Goal: Transaction & Acquisition: Purchase product/service

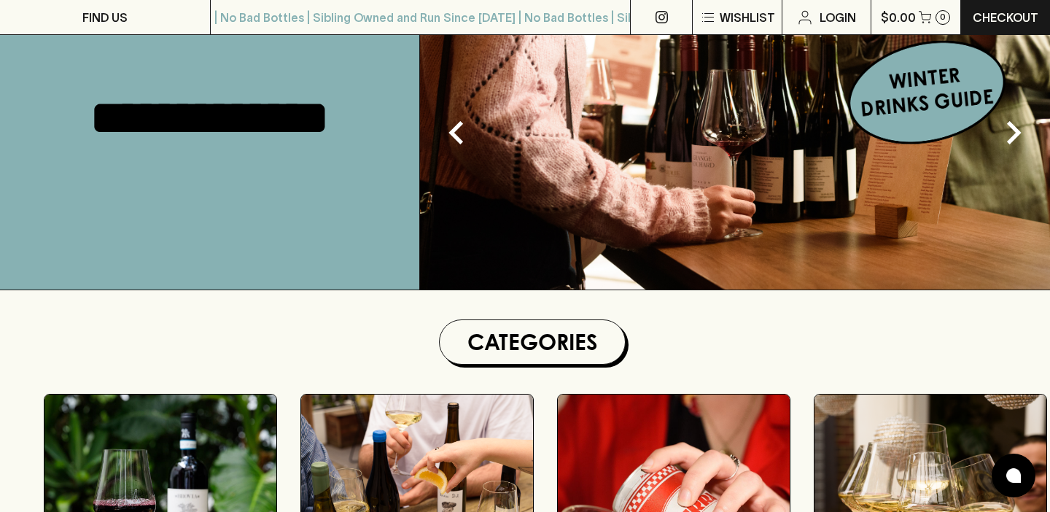
scroll to position [155, 0]
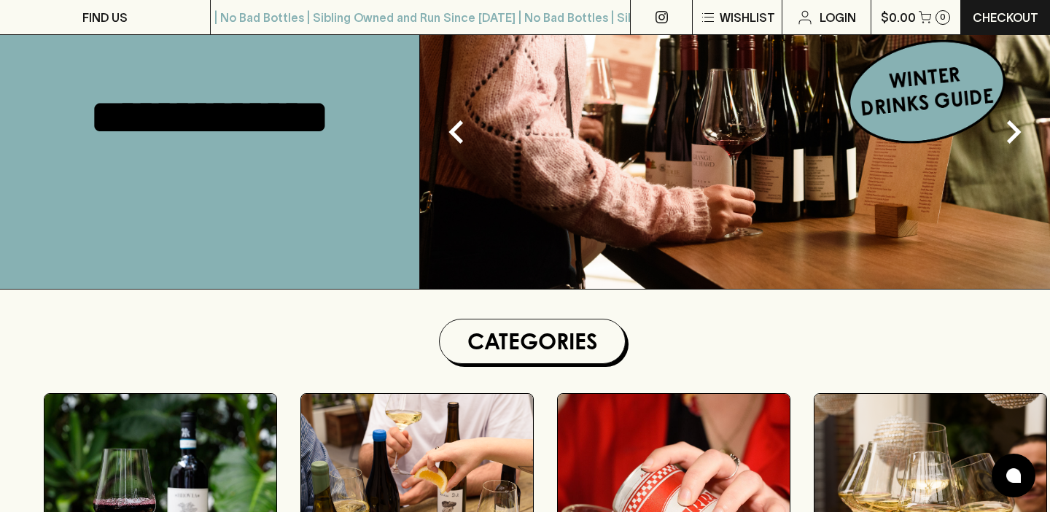
click at [909, 86] on img at bounding box center [735, 117] width 630 height 343
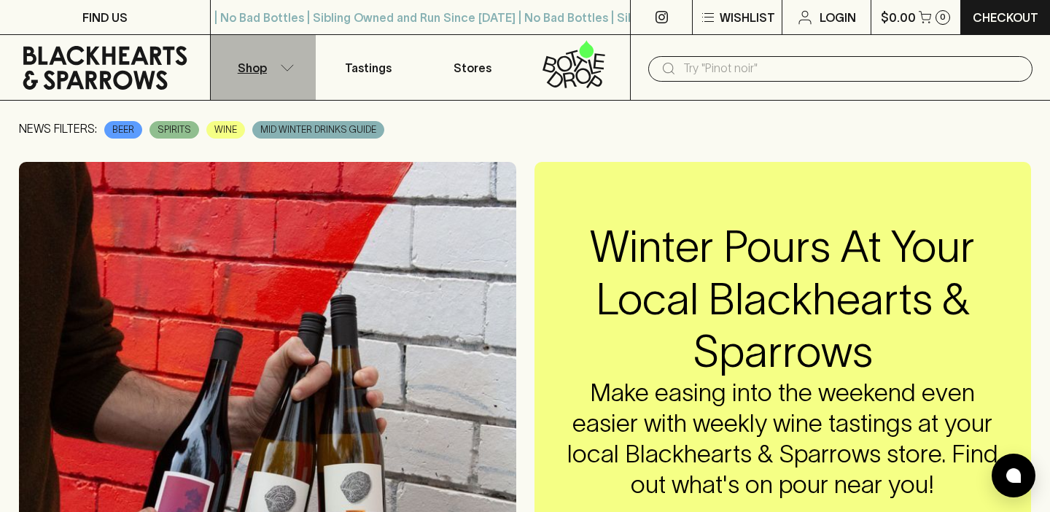
click at [270, 64] on button "Shop" at bounding box center [263, 67] width 105 height 65
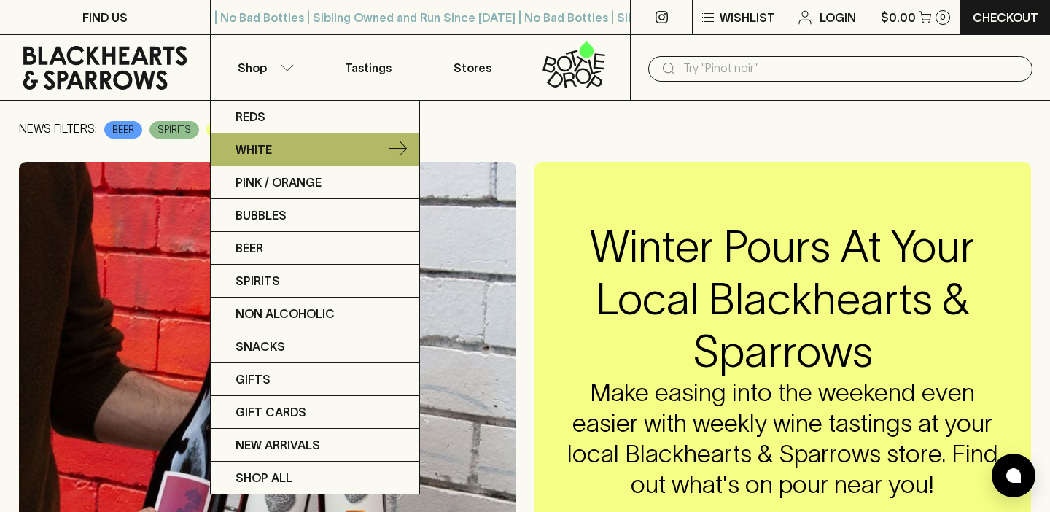
click at [282, 153] on link "White" at bounding box center [315, 149] width 209 height 33
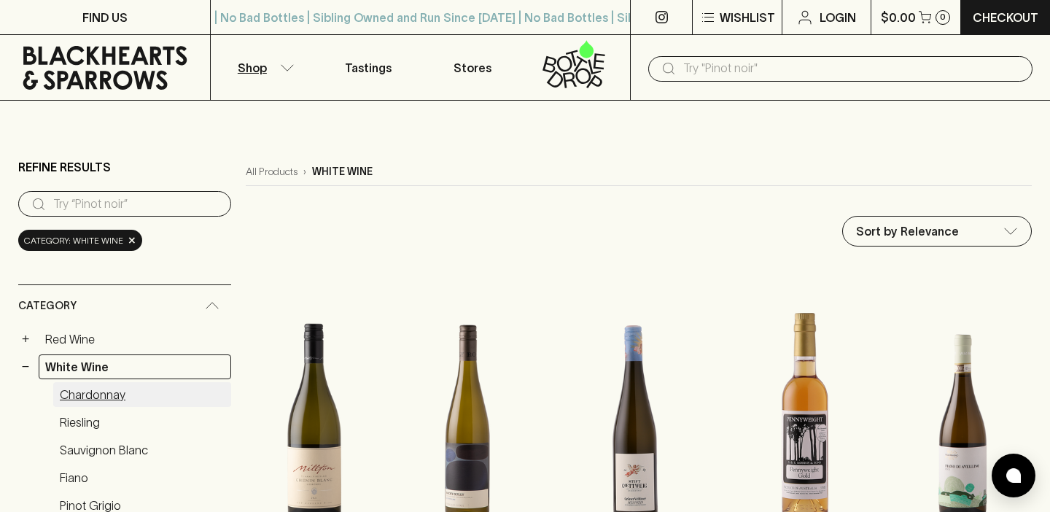
click at [85, 391] on link "Chardonnay" at bounding box center [142, 394] width 178 height 25
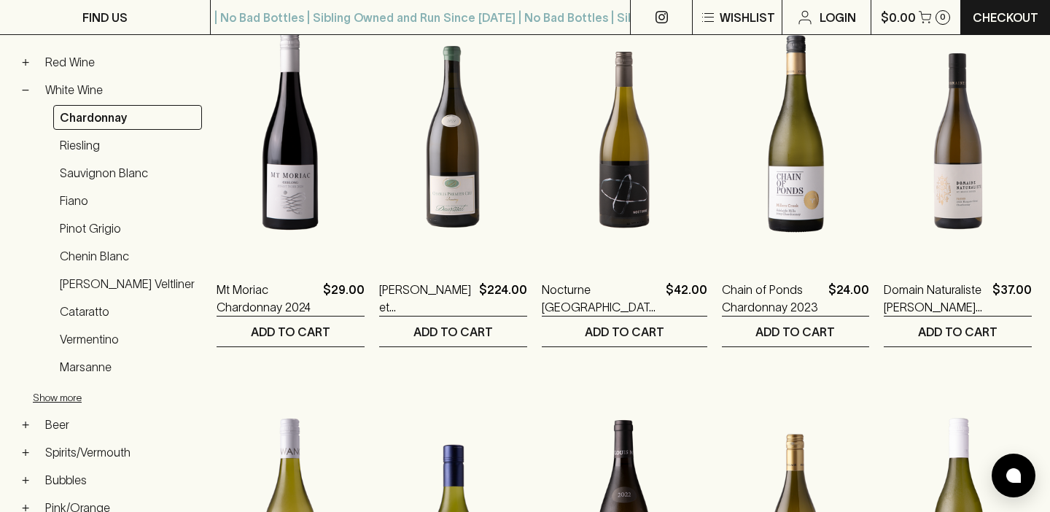
scroll to position [290, 0]
click at [94, 341] on link "Vermentino" at bounding box center [127, 339] width 149 height 25
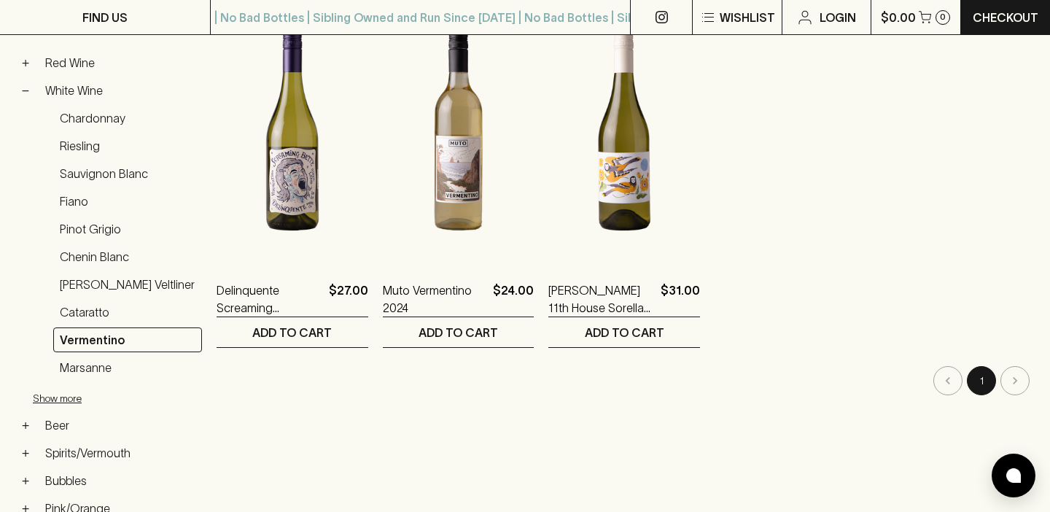
scroll to position [276, 0]
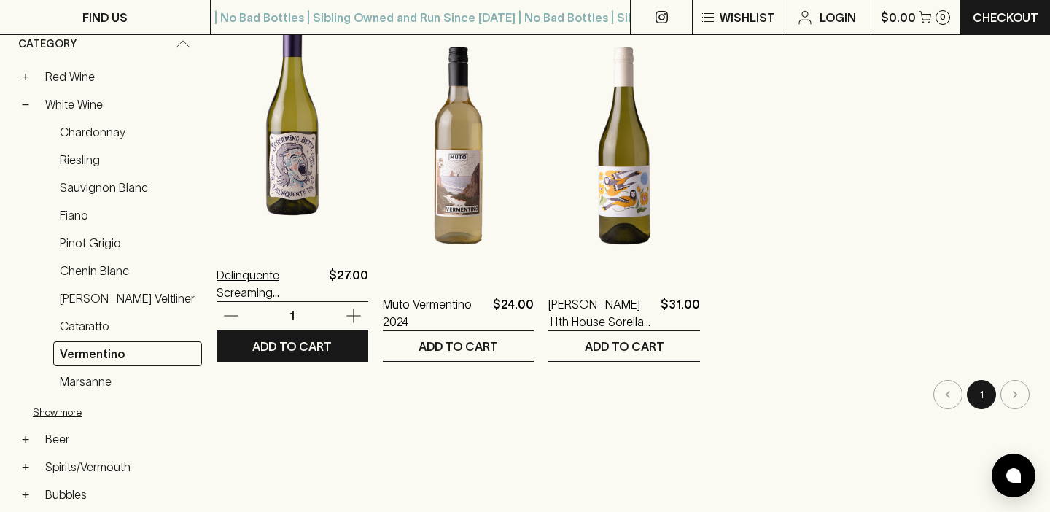
click at [257, 276] on p "Delinquente Screaming Betty Vermentino 2024" at bounding box center [270, 283] width 106 height 35
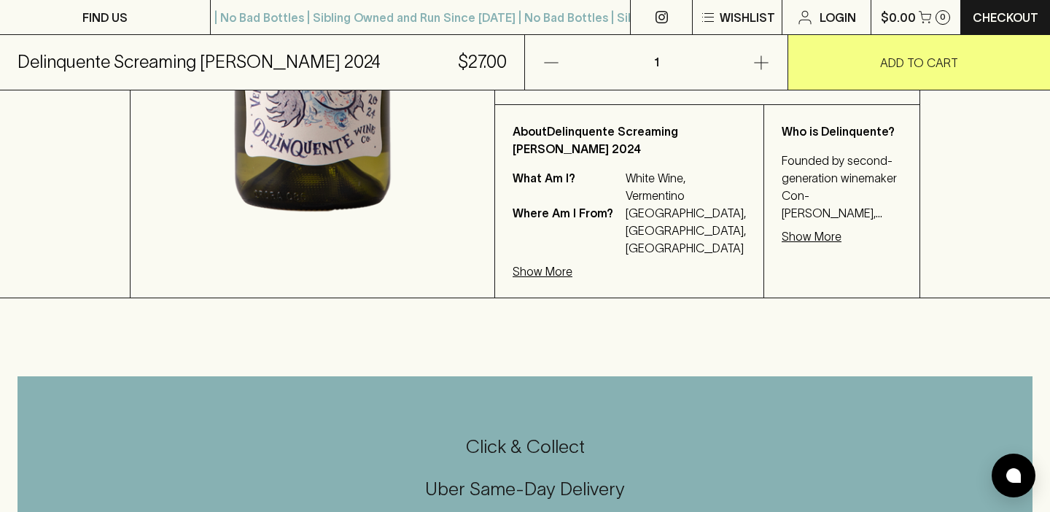
scroll to position [605, 0]
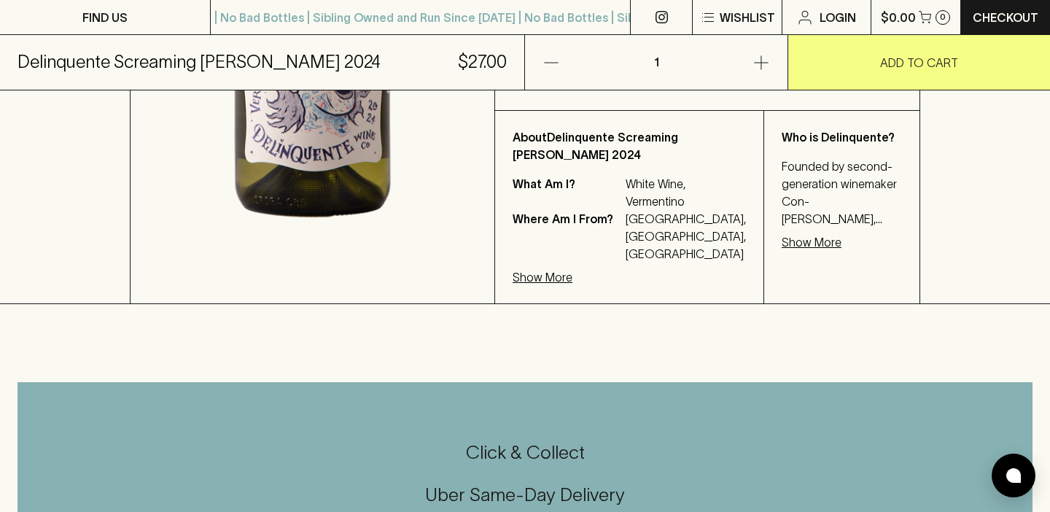
click at [782, 243] on p "Show More" at bounding box center [812, 242] width 60 height 18
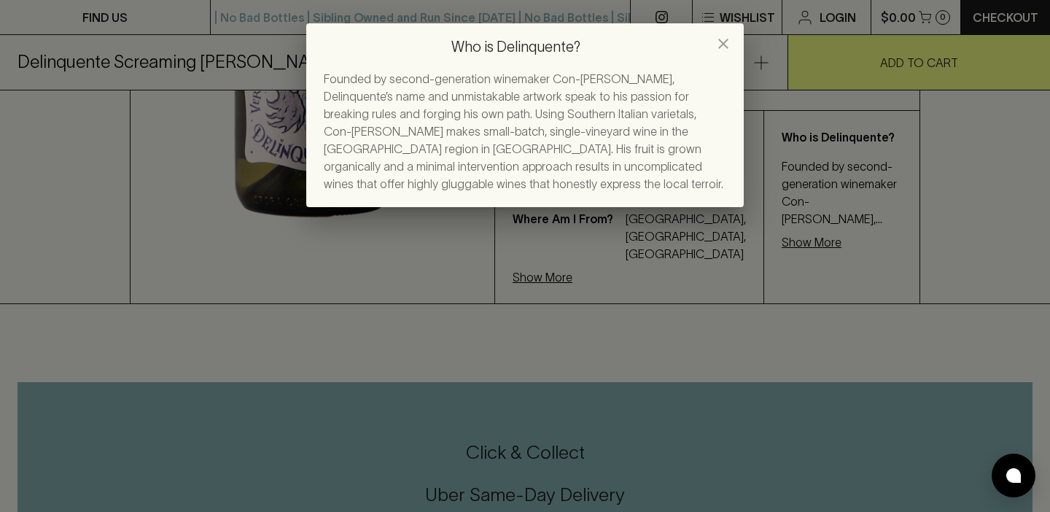
click at [723, 42] on icon "close" at bounding box center [724, 44] width 18 height 18
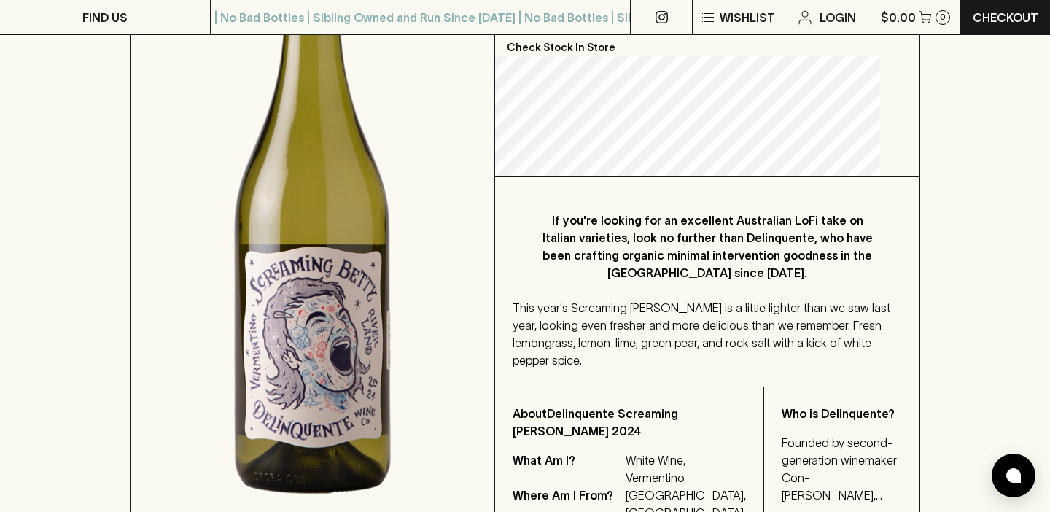
scroll to position [0, 0]
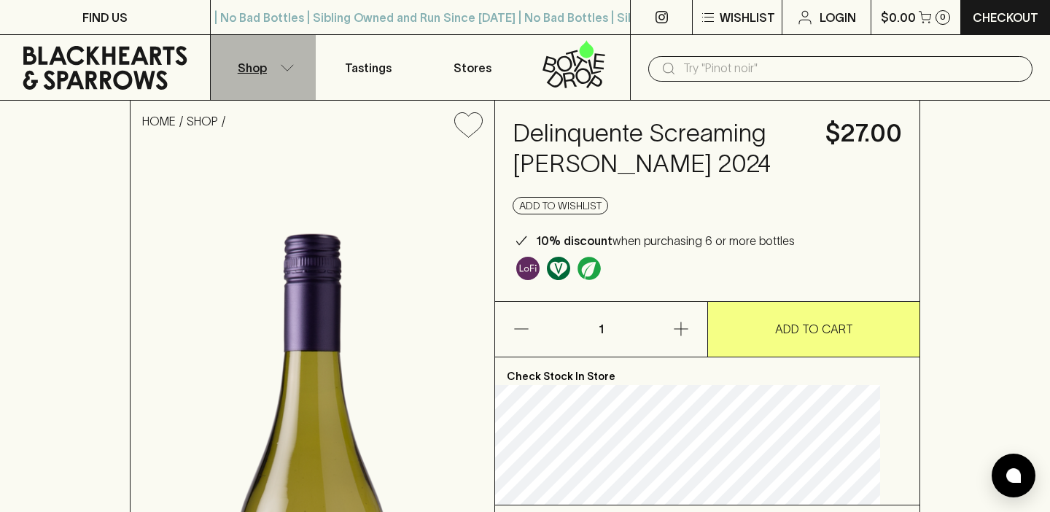
click at [274, 66] on button "Shop" at bounding box center [263, 67] width 105 height 65
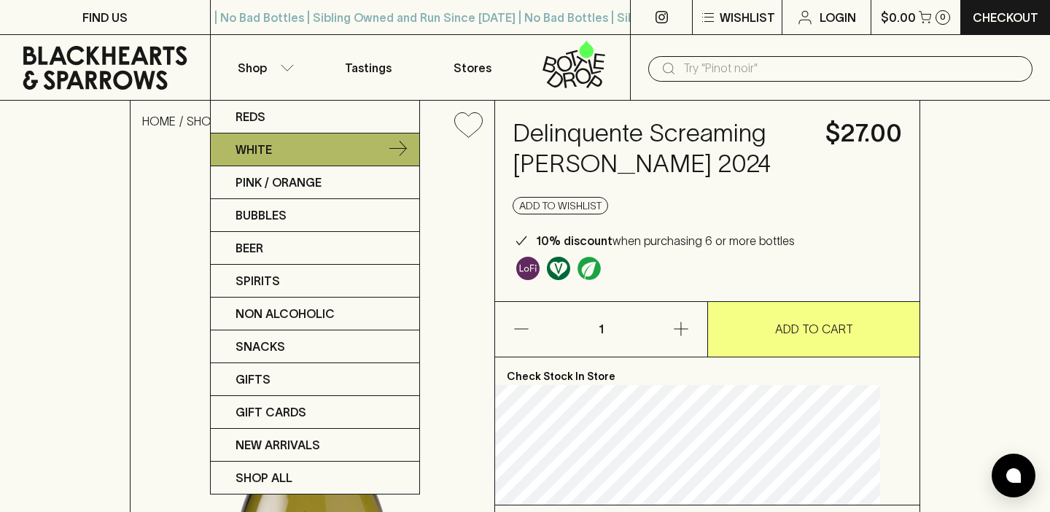
click at [268, 146] on p "White" at bounding box center [254, 150] width 36 height 18
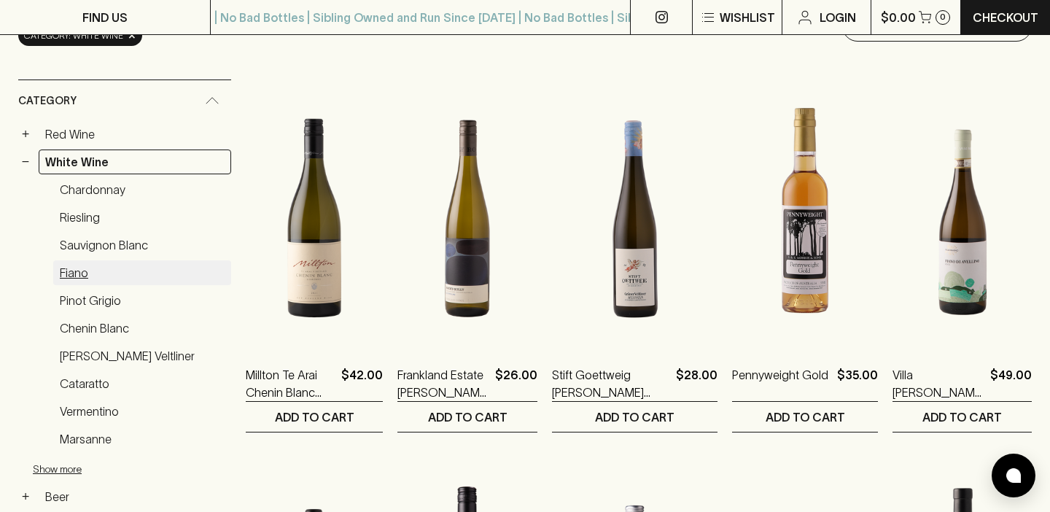
scroll to position [234, 0]
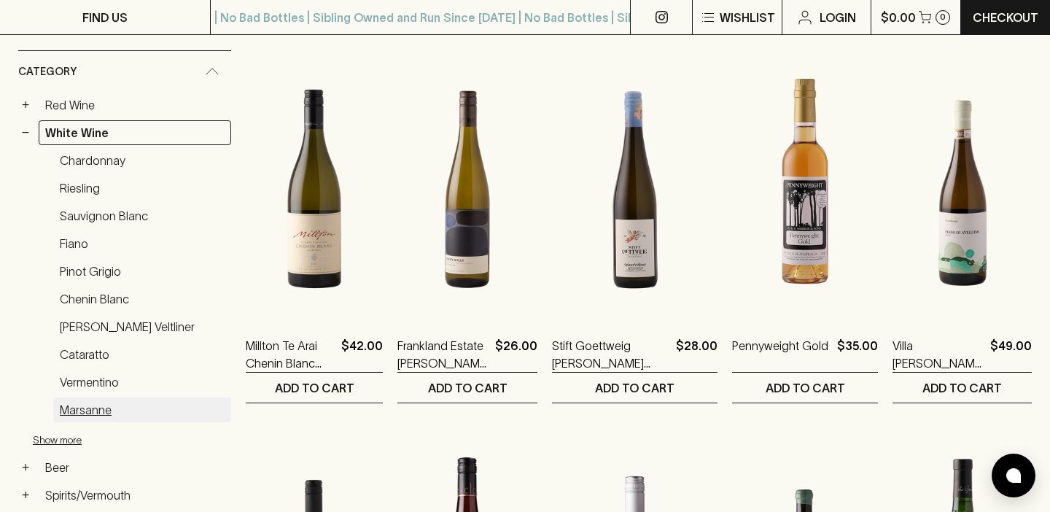
click at [93, 405] on link "Marsanne" at bounding box center [142, 409] width 178 height 25
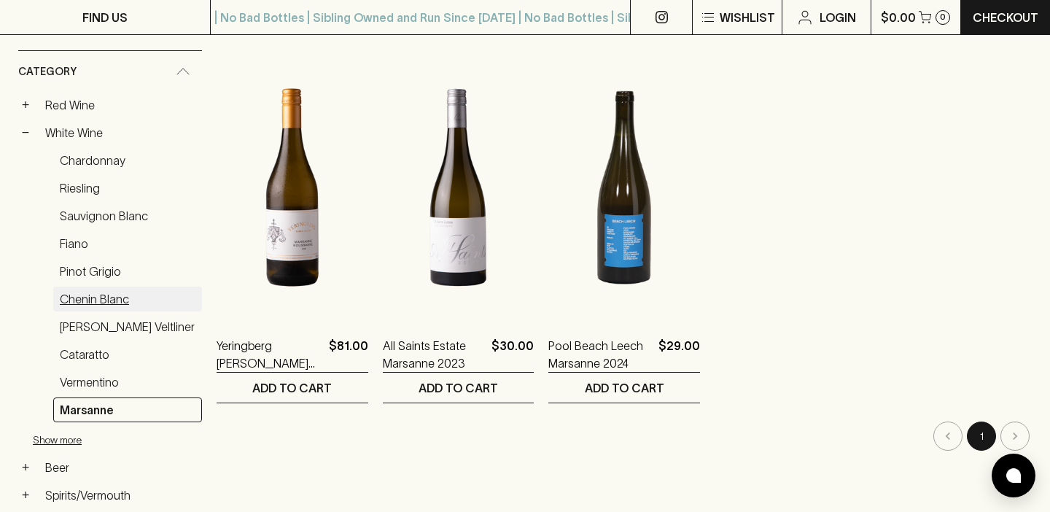
click at [90, 298] on link "Chenin Blanc" at bounding box center [127, 299] width 149 height 25
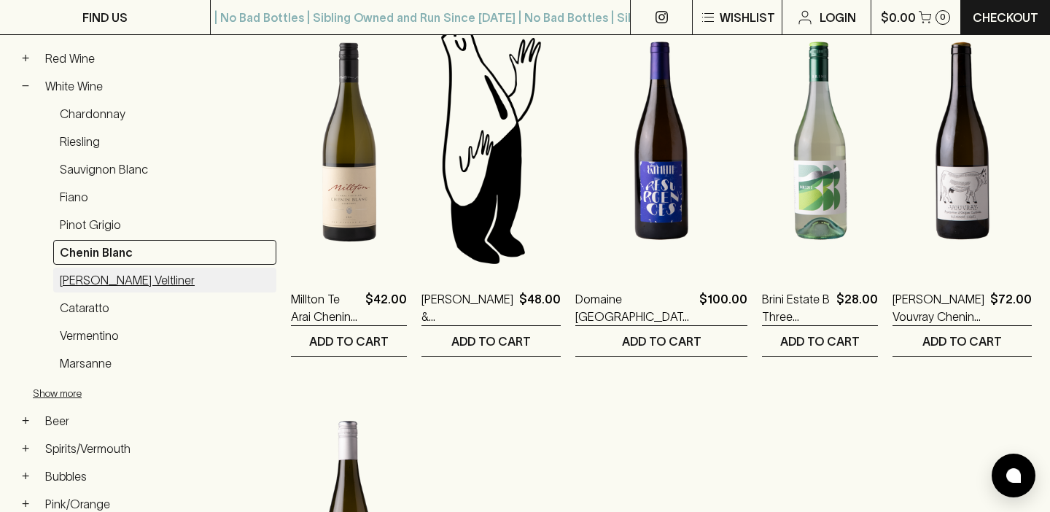
scroll to position [279, 0]
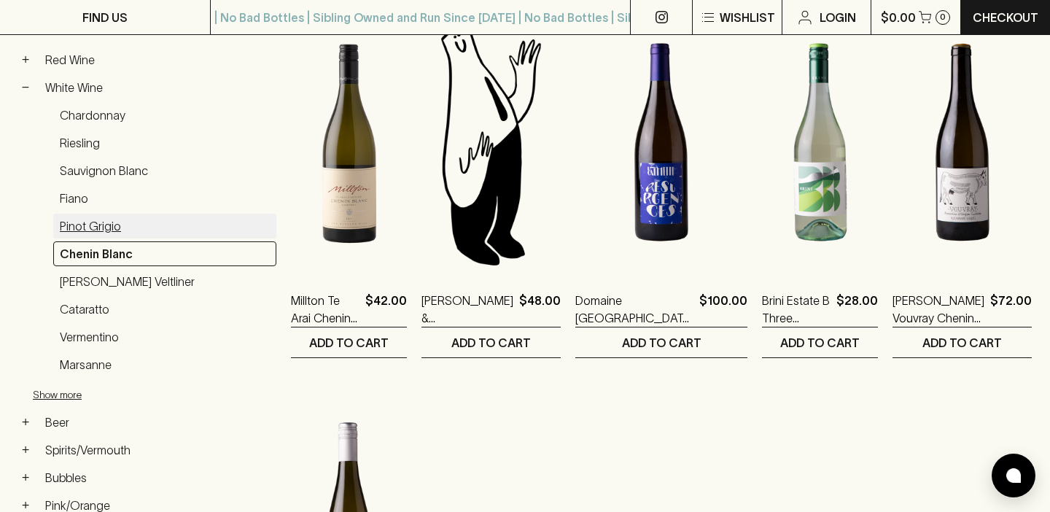
click at [88, 236] on link "Pinot Grigio" at bounding box center [164, 226] width 223 height 25
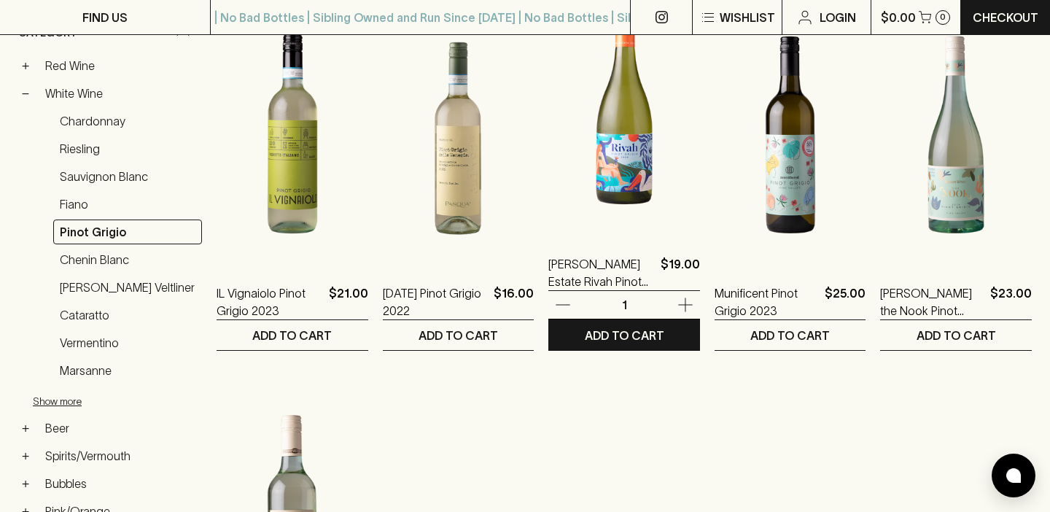
scroll to position [280, 0]
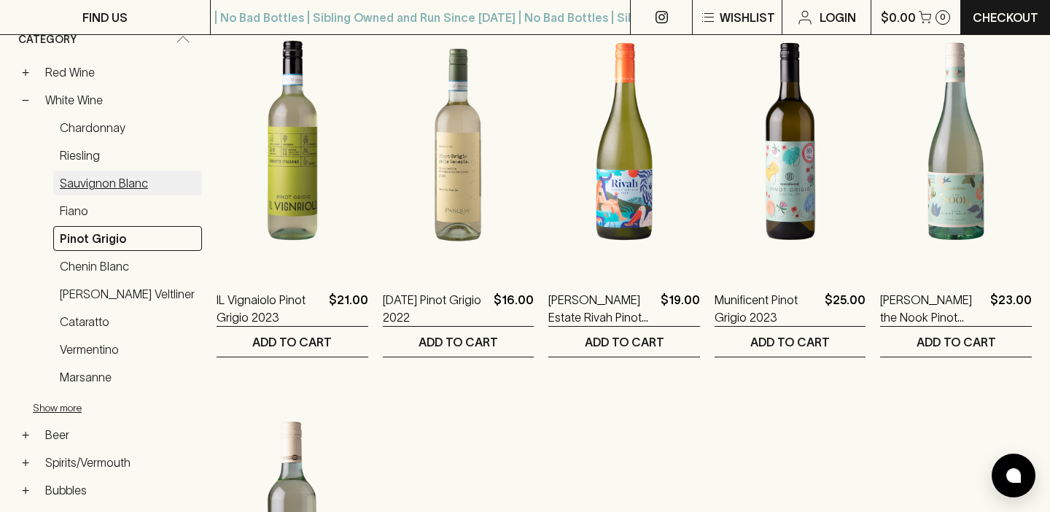
click at [82, 183] on link "Sauvignon Blanc" at bounding box center [127, 183] width 149 height 25
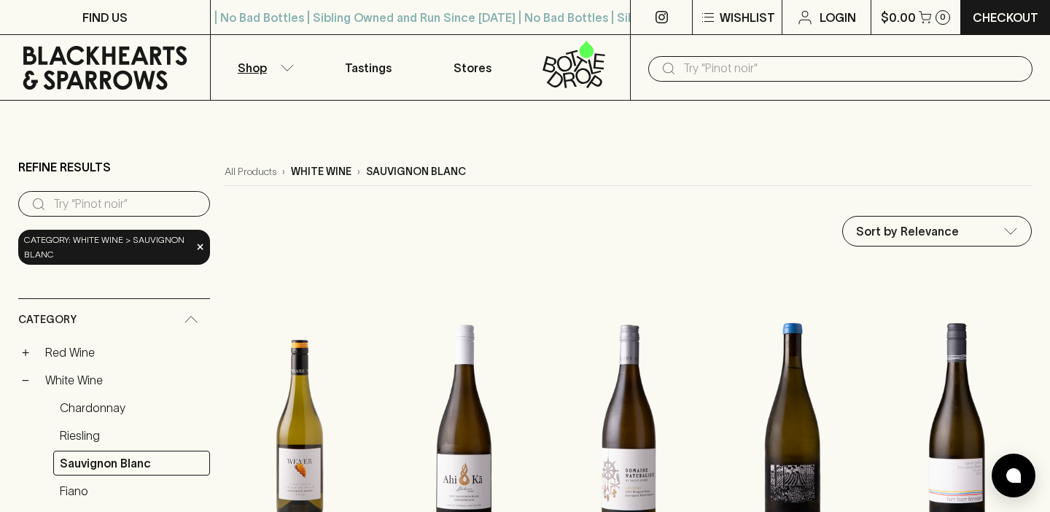
click at [728, 69] on input "text" at bounding box center [852, 68] width 338 height 23
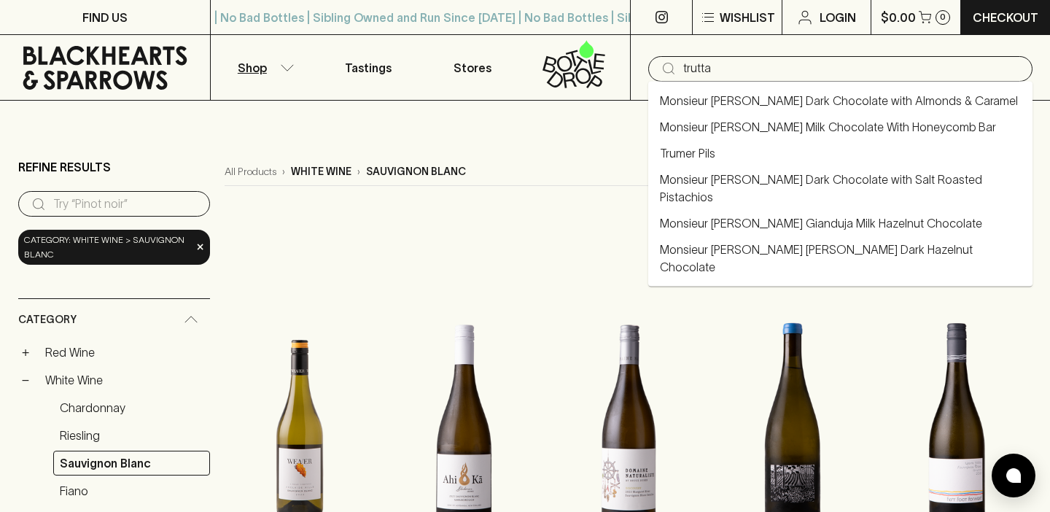
type input "trutta"
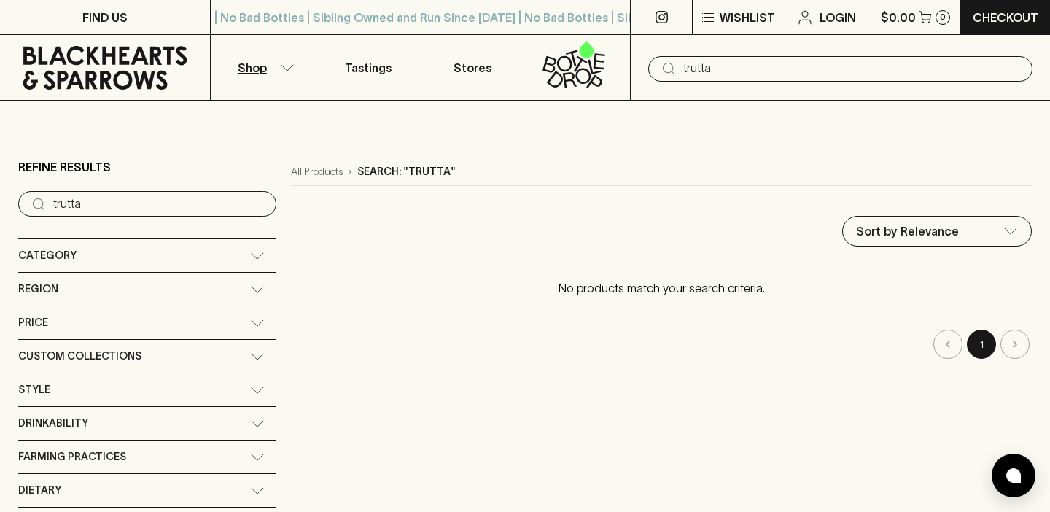
click at [721, 68] on input "trutta" at bounding box center [852, 68] width 338 height 23
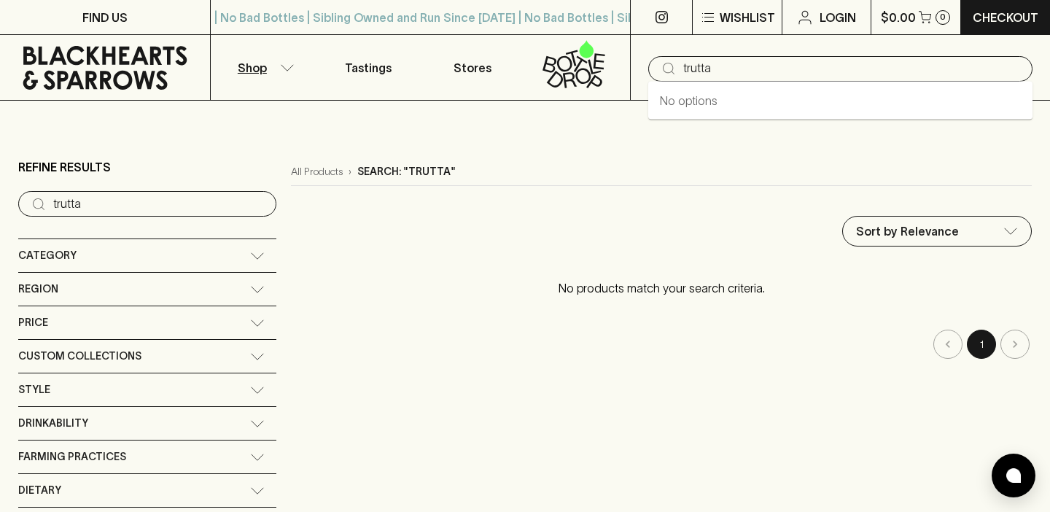
click at [721, 68] on input "trutta" at bounding box center [852, 68] width 338 height 23
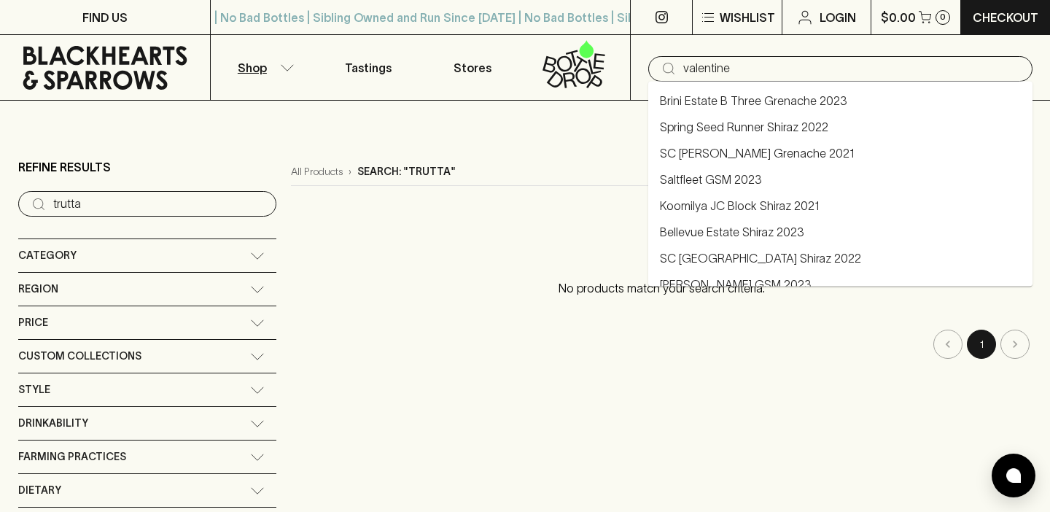
type input "valentine"
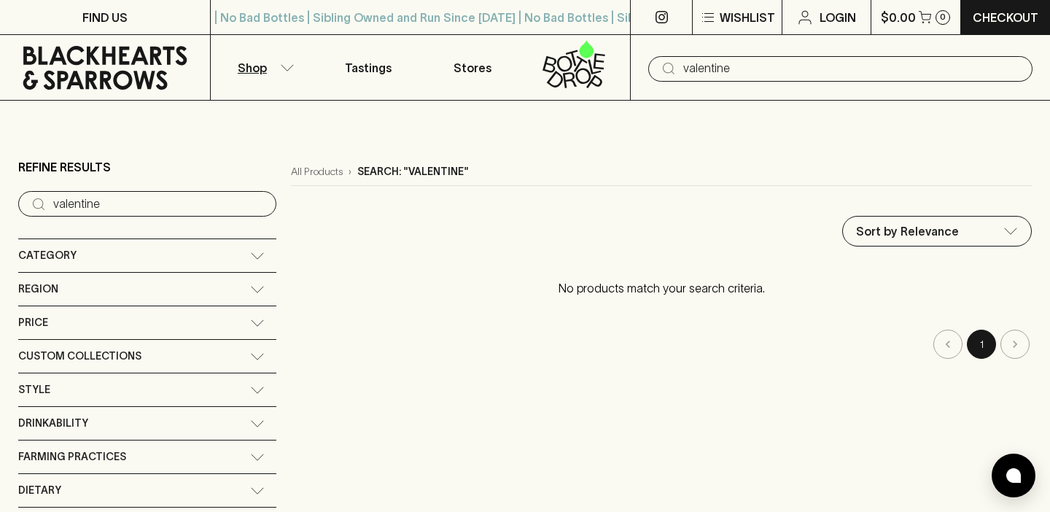
click at [769, 69] on input "valentine" at bounding box center [852, 68] width 338 height 23
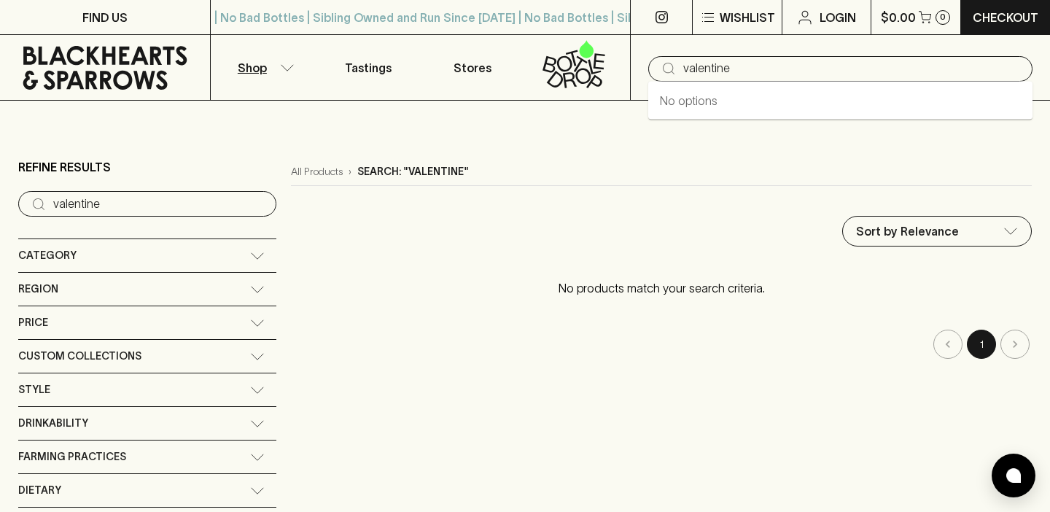
click at [768, 69] on input "valentine" at bounding box center [852, 68] width 338 height 23
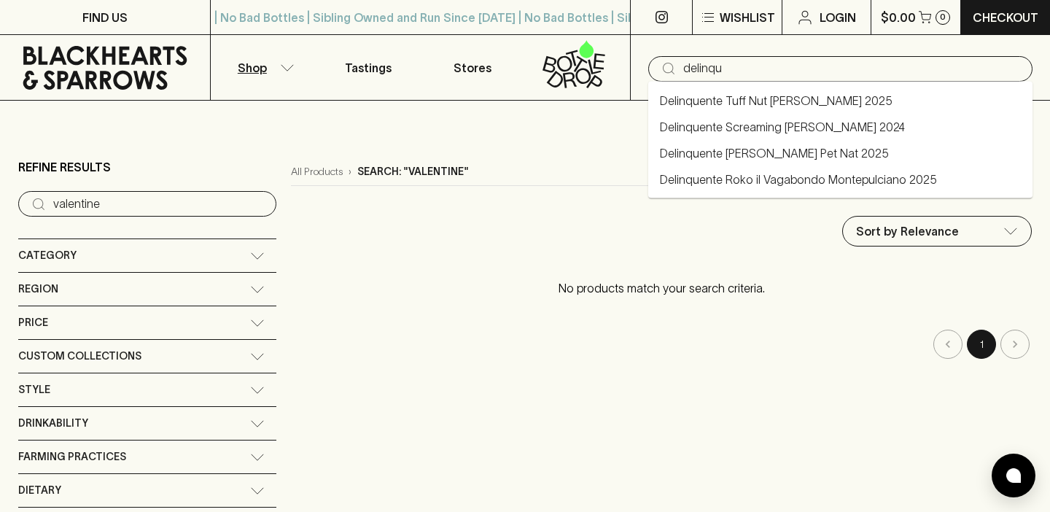
click at [811, 180] on link "Delinquente Roko il Vagabondo Montepulciano 2025" at bounding box center [798, 180] width 277 height 18
type input "Delinquente Roko il Vagabondo Montepulciano 2025"
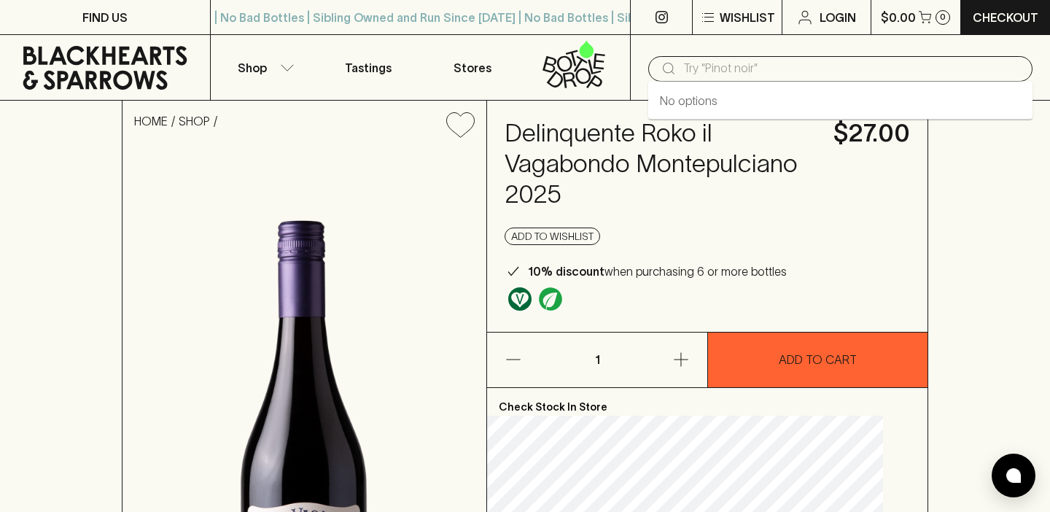
click at [716, 62] on input "text" at bounding box center [852, 68] width 338 height 23
type input "giesen"
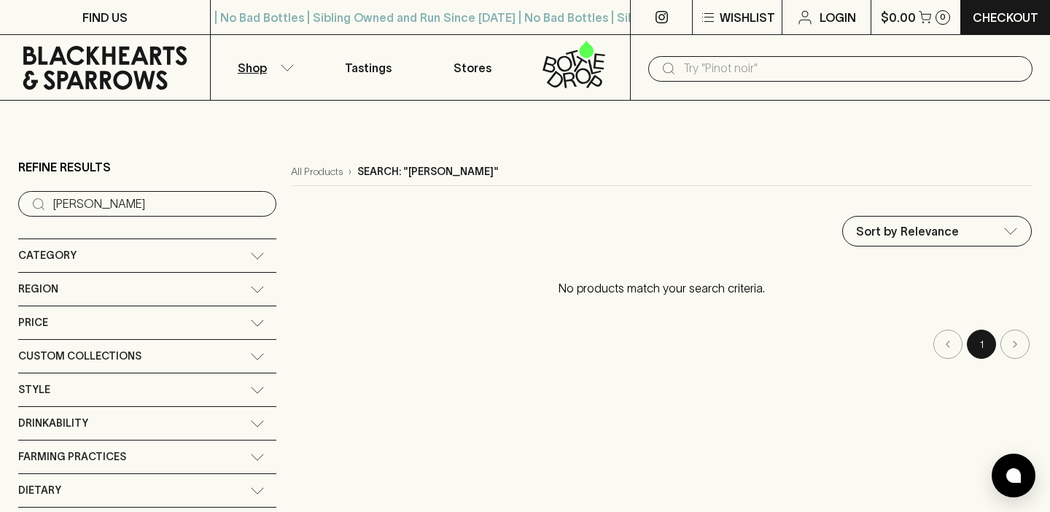
click at [779, 68] on input "text" at bounding box center [852, 68] width 338 height 23
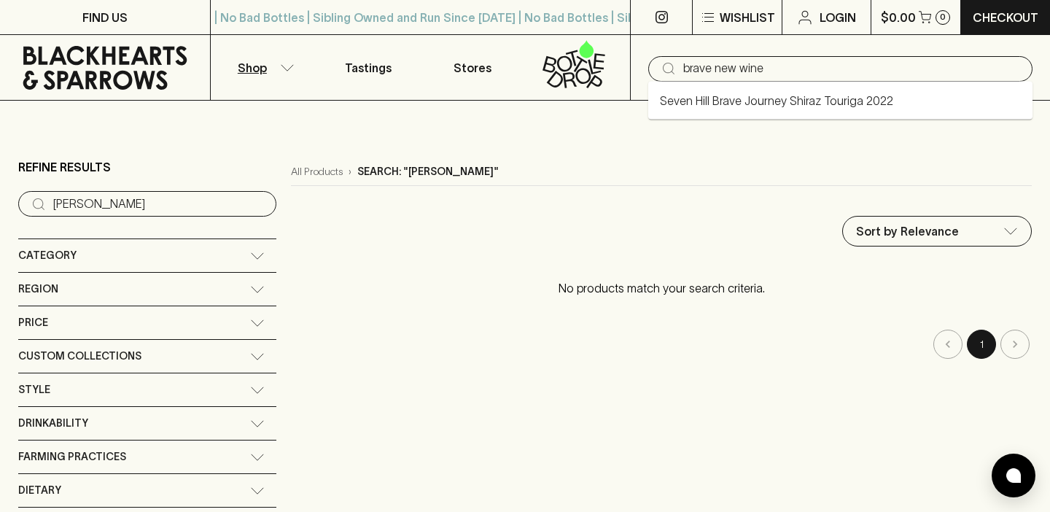
type input "brave new wine"
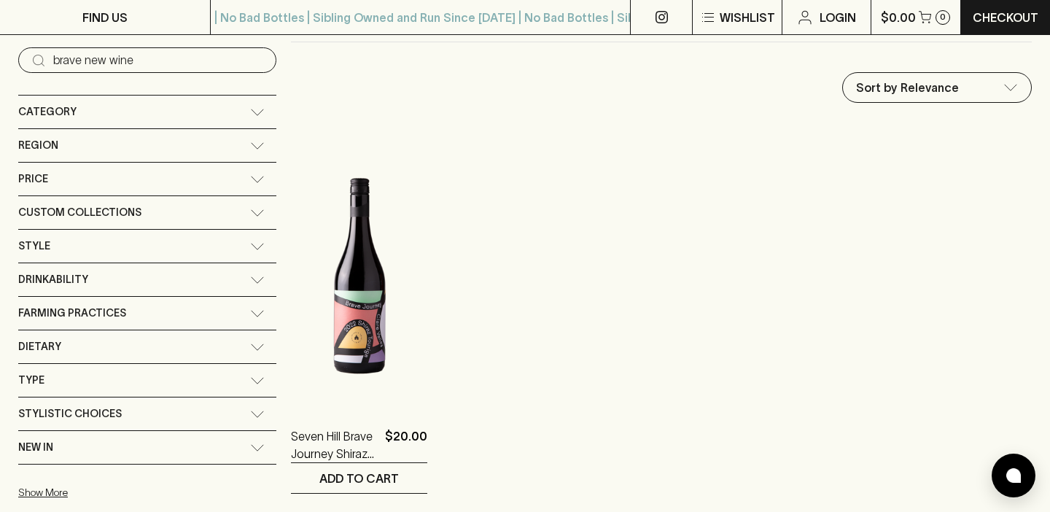
scroll to position [149, 0]
